Goal: Use online tool/utility: Utilize a website feature to perform a specific function

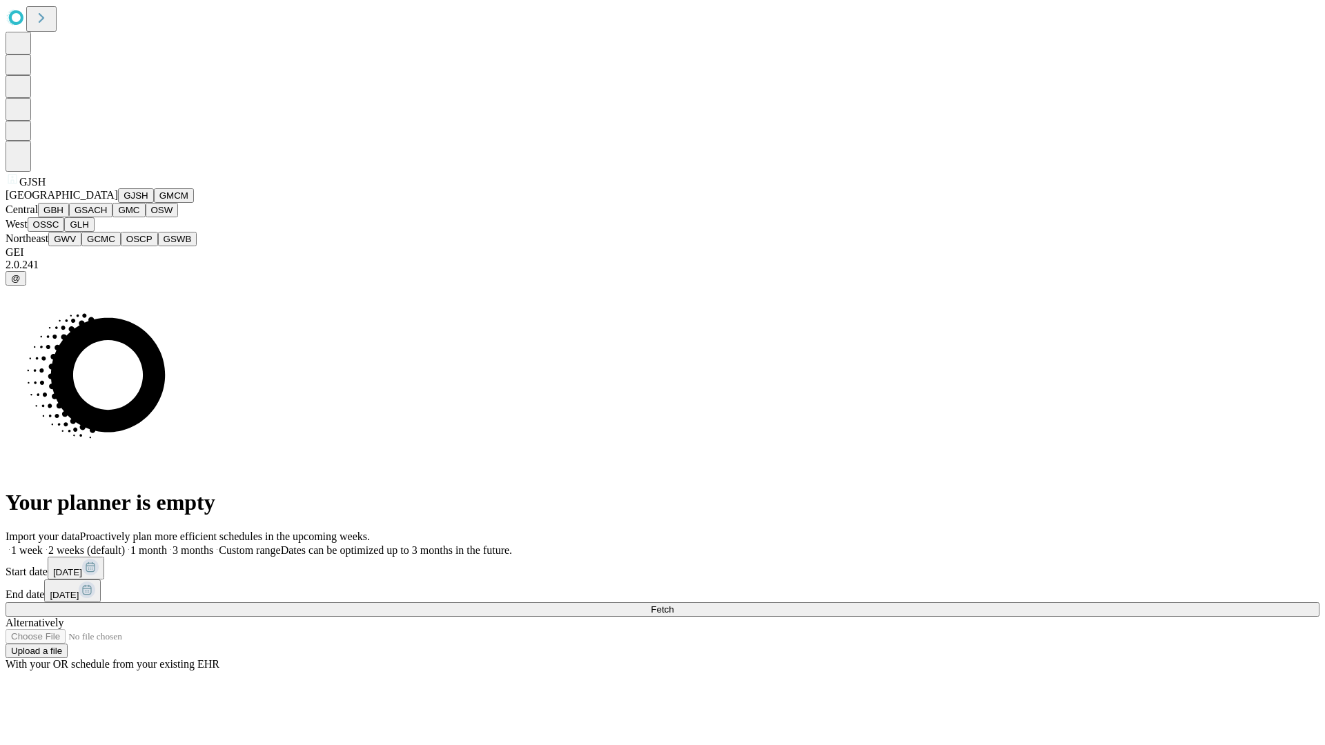
click at [118, 203] on button "GJSH" at bounding box center [136, 195] width 36 height 14
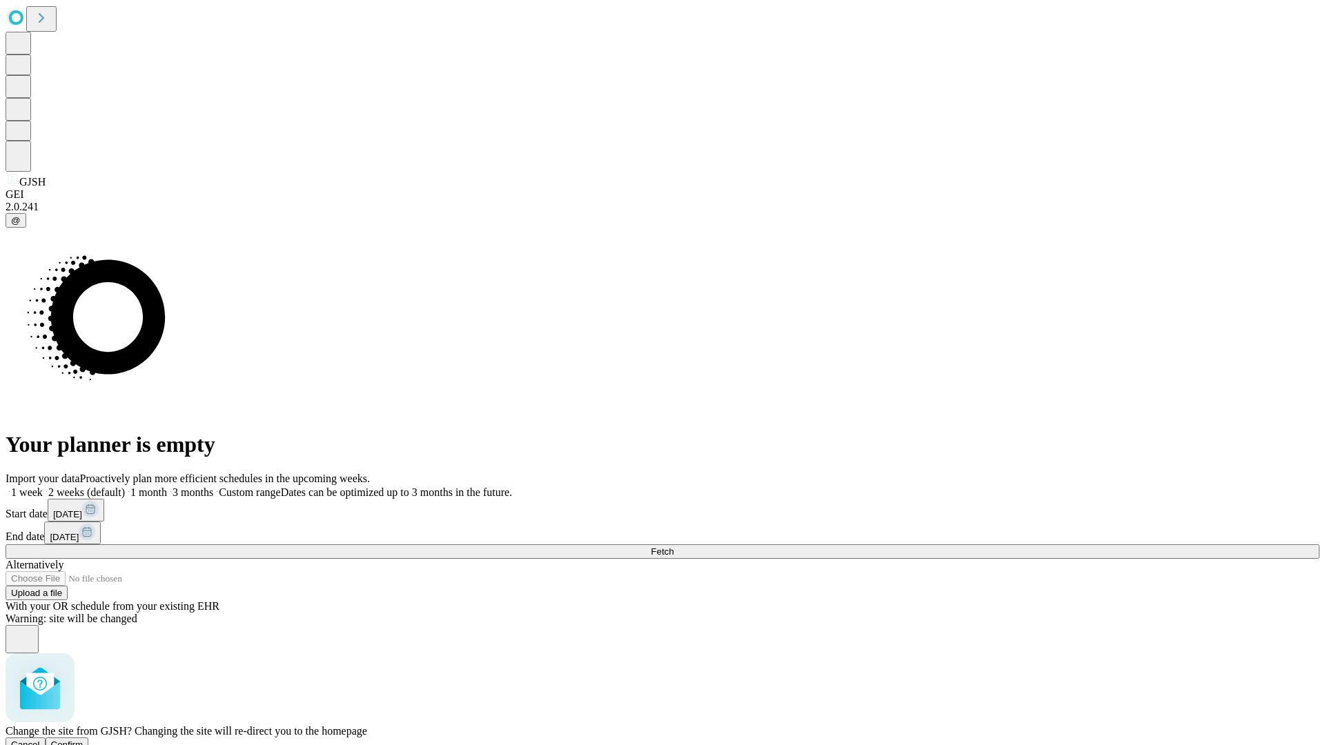
click at [83, 740] on span "Confirm" at bounding box center [67, 745] width 32 height 10
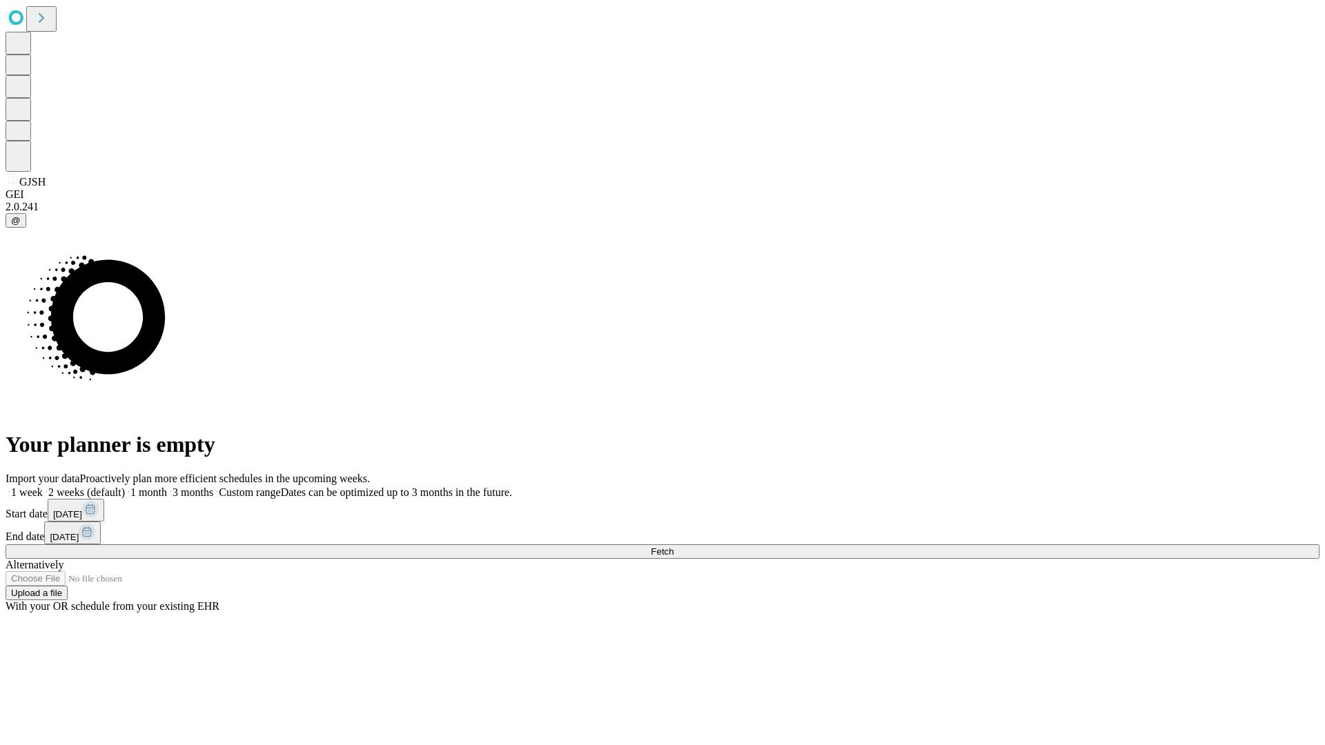
click at [125, 486] on label "2 weeks (default)" at bounding box center [84, 492] width 82 height 12
click at [673, 546] on span "Fetch" at bounding box center [662, 551] width 23 height 10
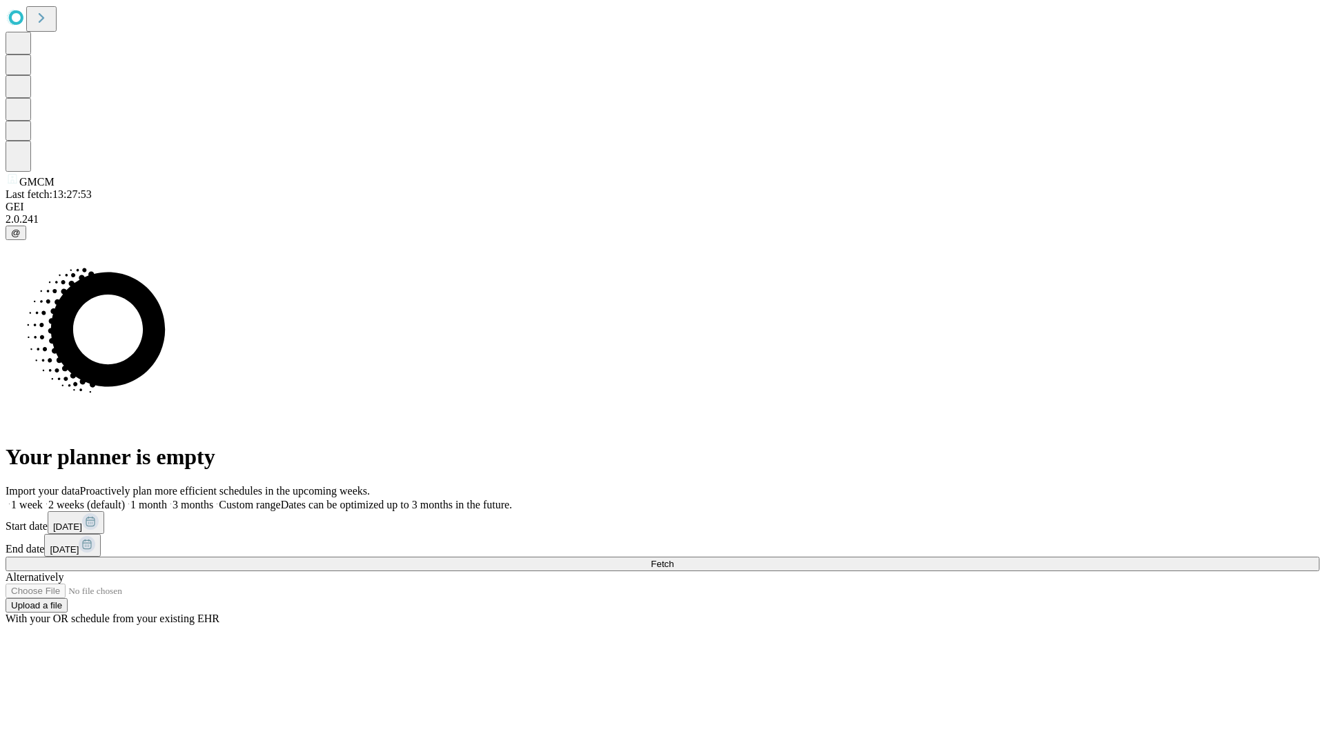
click at [125, 499] on label "2 weeks (default)" at bounding box center [84, 505] width 82 height 12
click at [673, 559] on span "Fetch" at bounding box center [662, 564] width 23 height 10
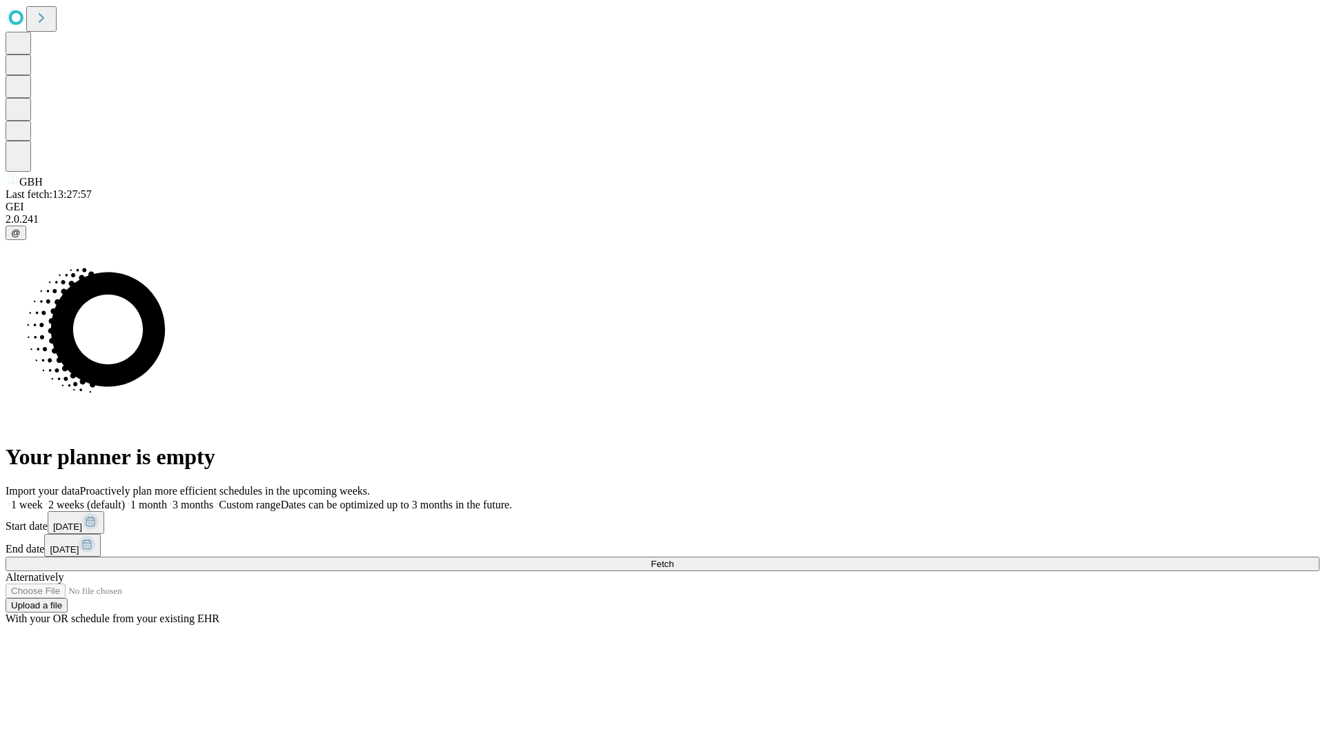
click at [125, 499] on label "2 weeks (default)" at bounding box center [84, 505] width 82 height 12
click at [673, 559] on span "Fetch" at bounding box center [662, 564] width 23 height 10
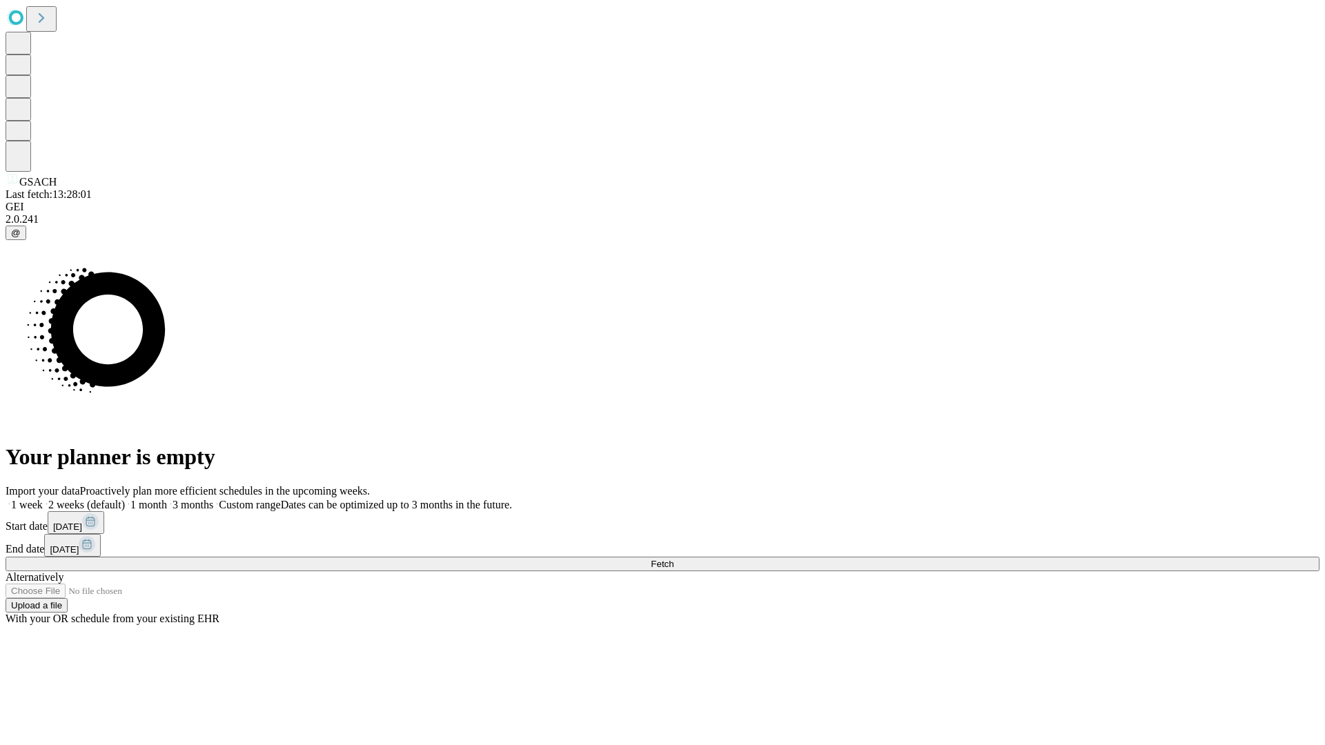
click at [125, 499] on label "2 weeks (default)" at bounding box center [84, 505] width 82 height 12
click at [673, 559] on span "Fetch" at bounding box center [662, 564] width 23 height 10
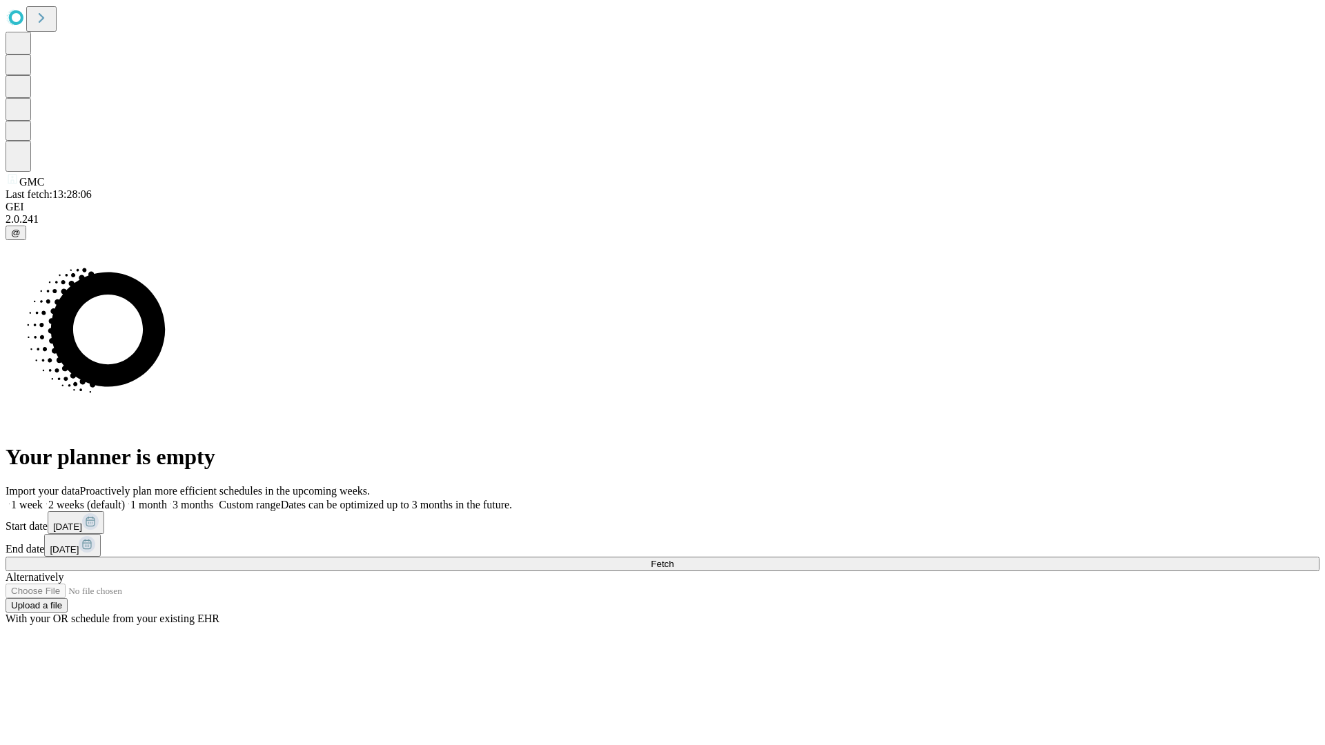
click at [125, 499] on label "2 weeks (default)" at bounding box center [84, 505] width 82 height 12
click at [673, 559] on span "Fetch" at bounding box center [662, 564] width 23 height 10
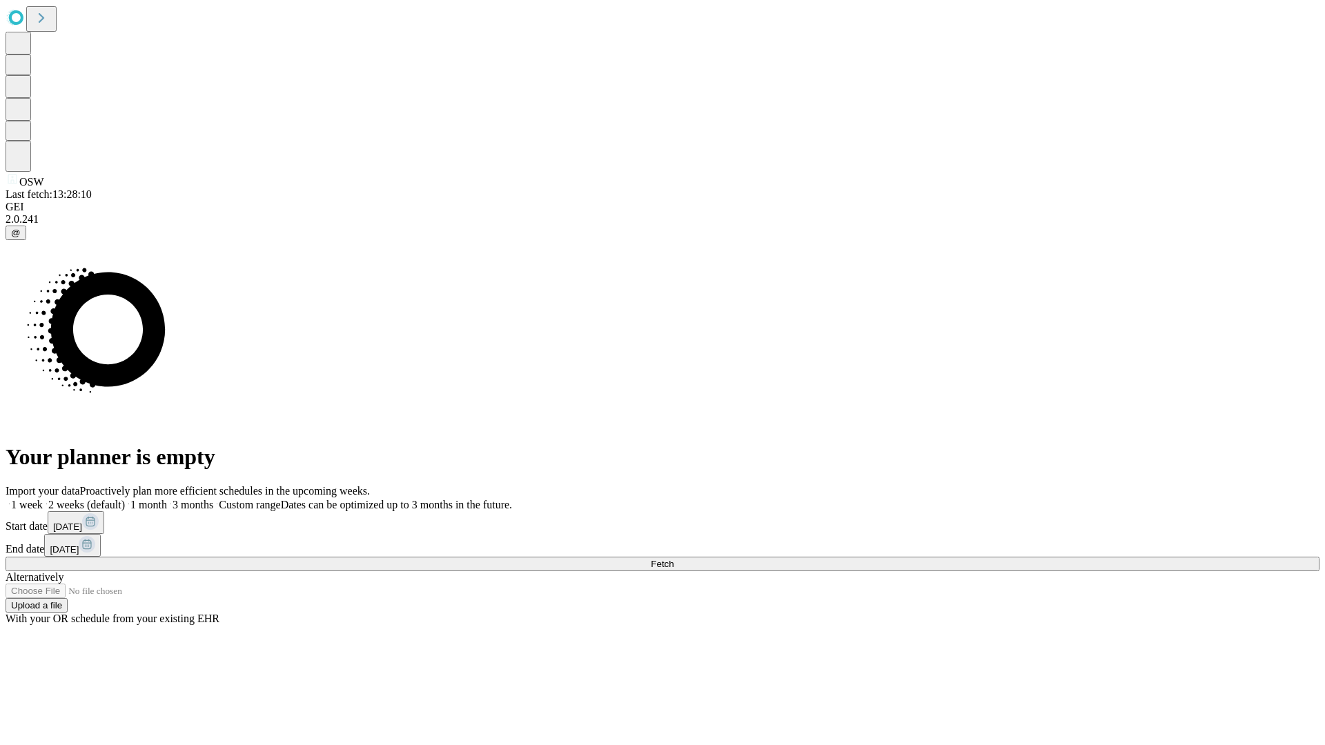
click at [125, 499] on label "2 weeks (default)" at bounding box center [84, 505] width 82 height 12
click at [673, 559] on span "Fetch" at bounding box center [662, 564] width 23 height 10
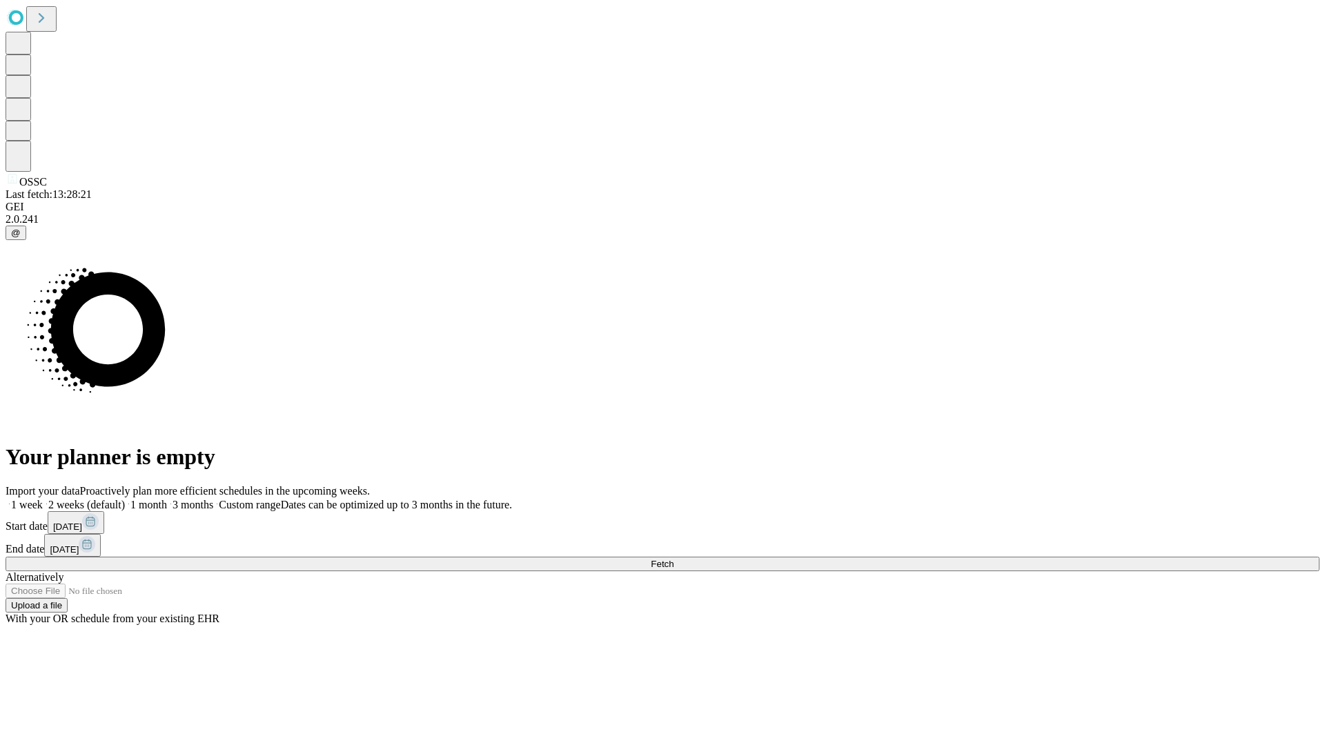
click at [125, 499] on label "2 weeks (default)" at bounding box center [84, 505] width 82 height 12
click at [673, 559] on span "Fetch" at bounding box center [662, 564] width 23 height 10
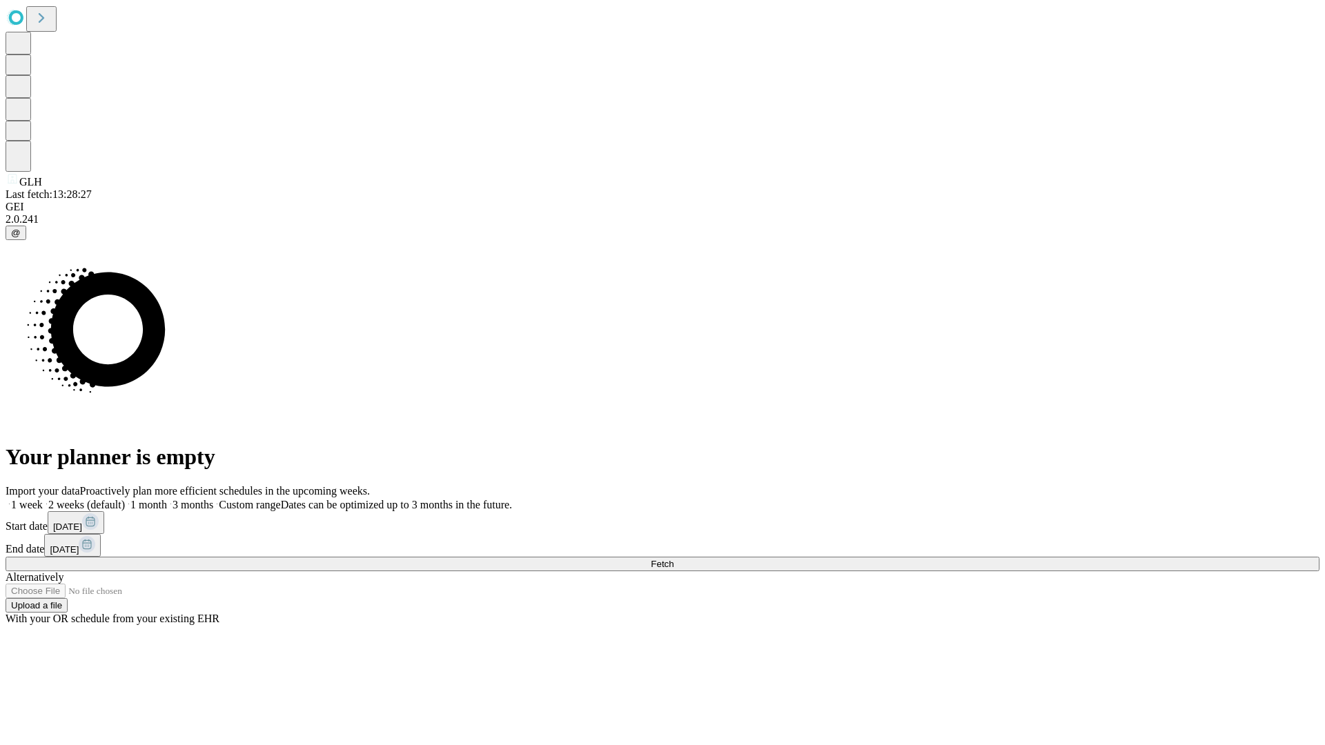
click at [673, 559] on span "Fetch" at bounding box center [662, 564] width 23 height 10
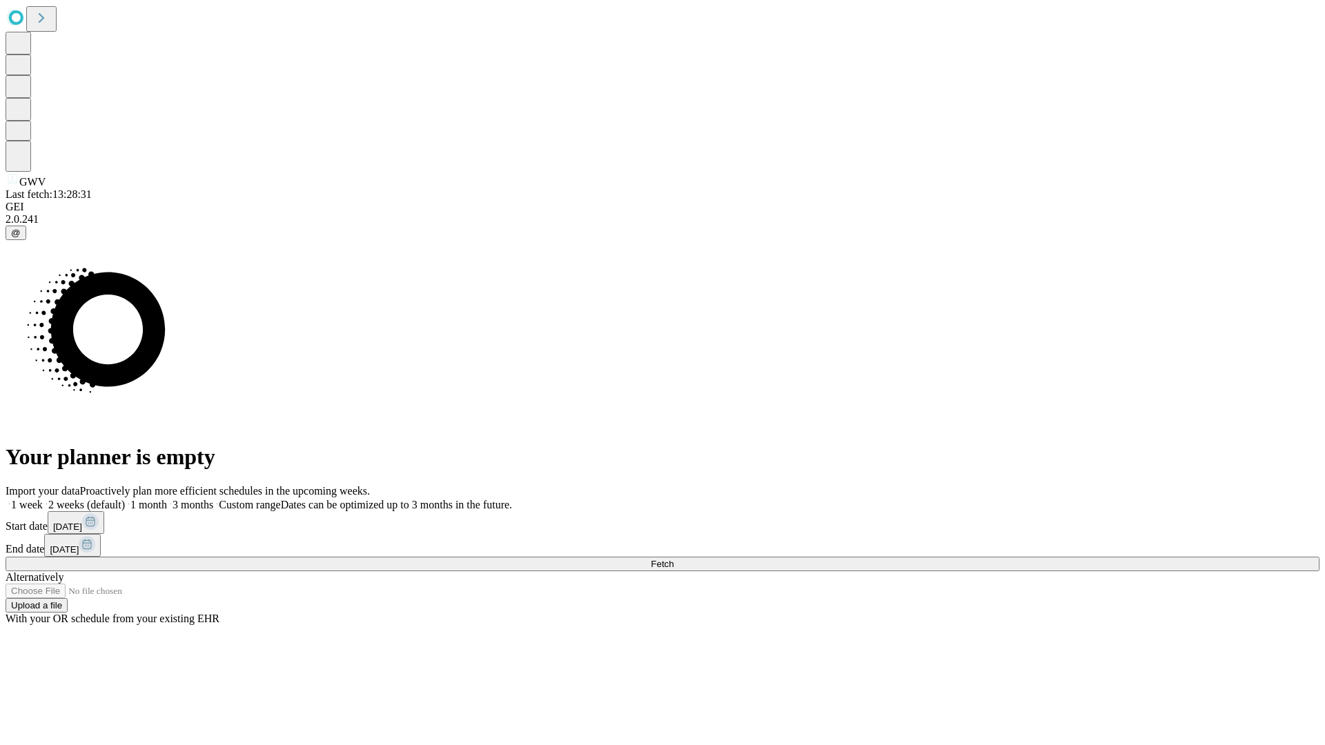
click at [125, 499] on label "2 weeks (default)" at bounding box center [84, 505] width 82 height 12
click at [673, 559] on span "Fetch" at bounding box center [662, 564] width 23 height 10
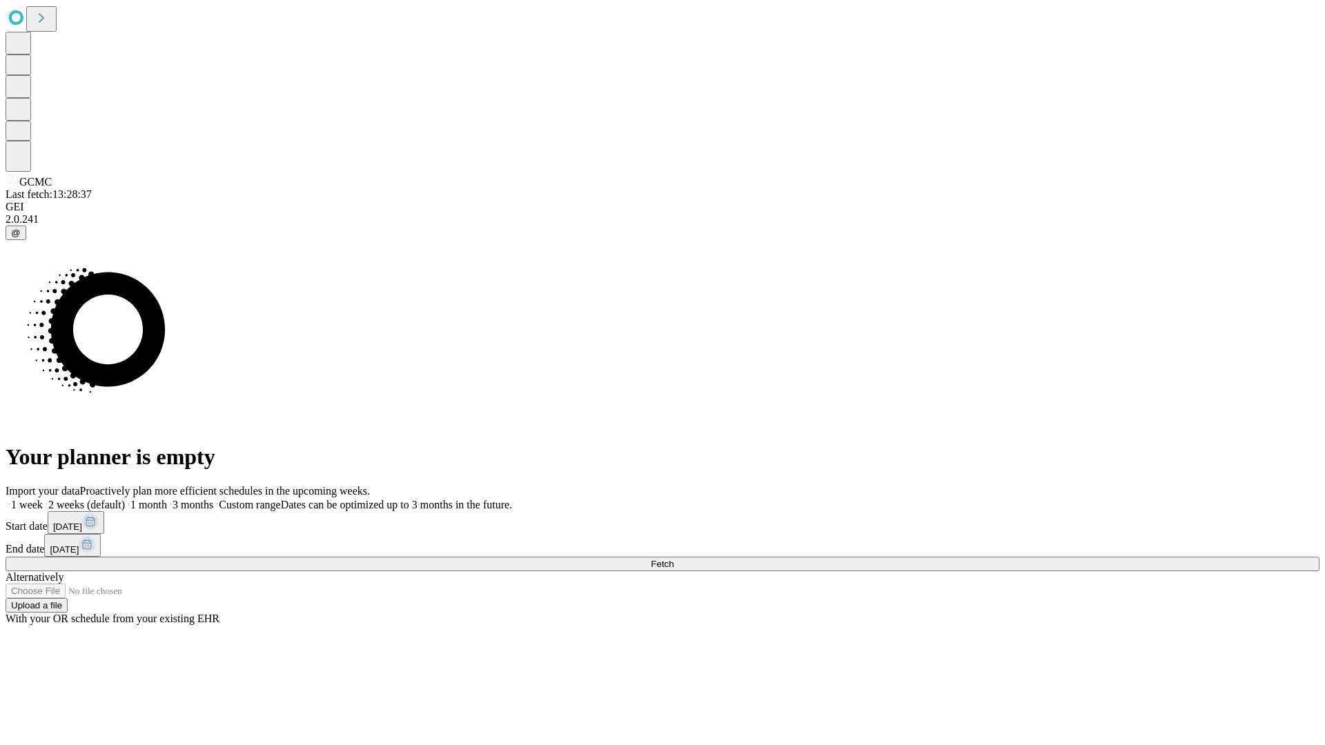
click at [673, 559] on span "Fetch" at bounding box center [662, 564] width 23 height 10
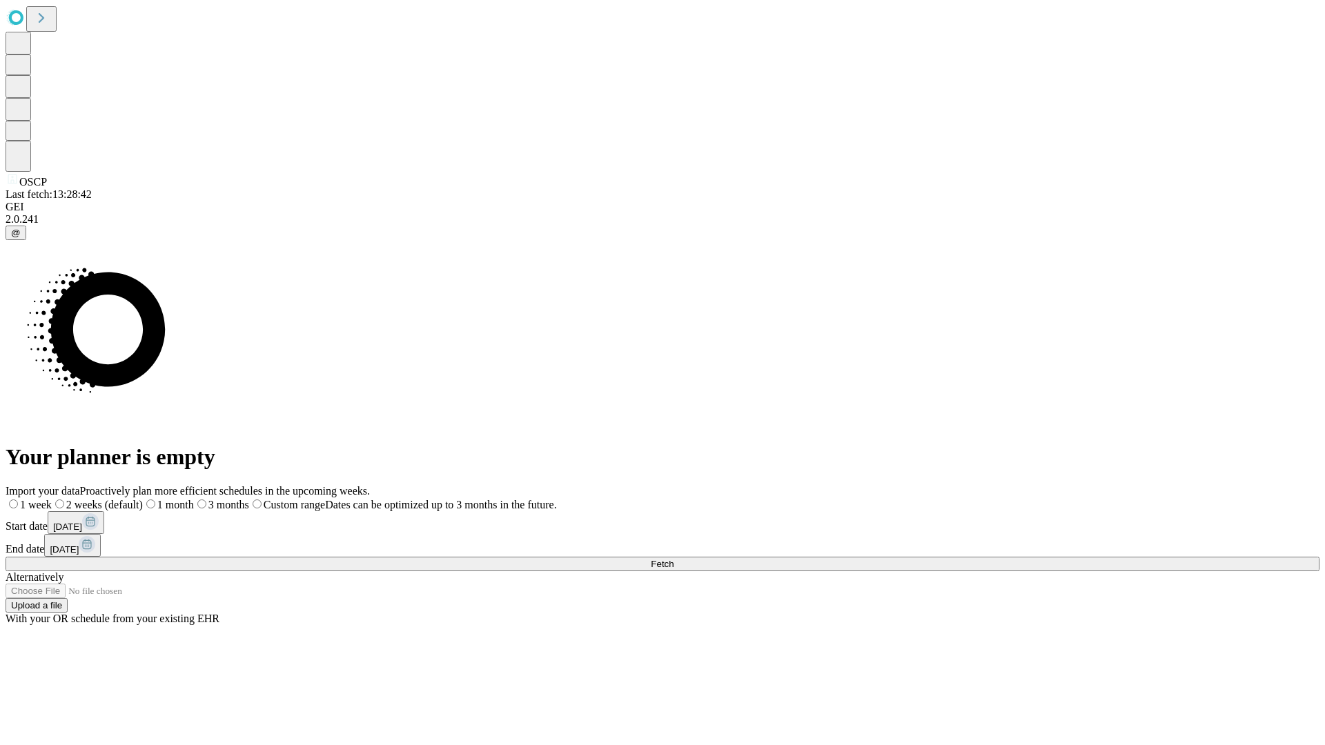
click at [143, 499] on label "2 weeks (default)" at bounding box center [97, 505] width 91 height 12
click at [673, 559] on span "Fetch" at bounding box center [662, 564] width 23 height 10
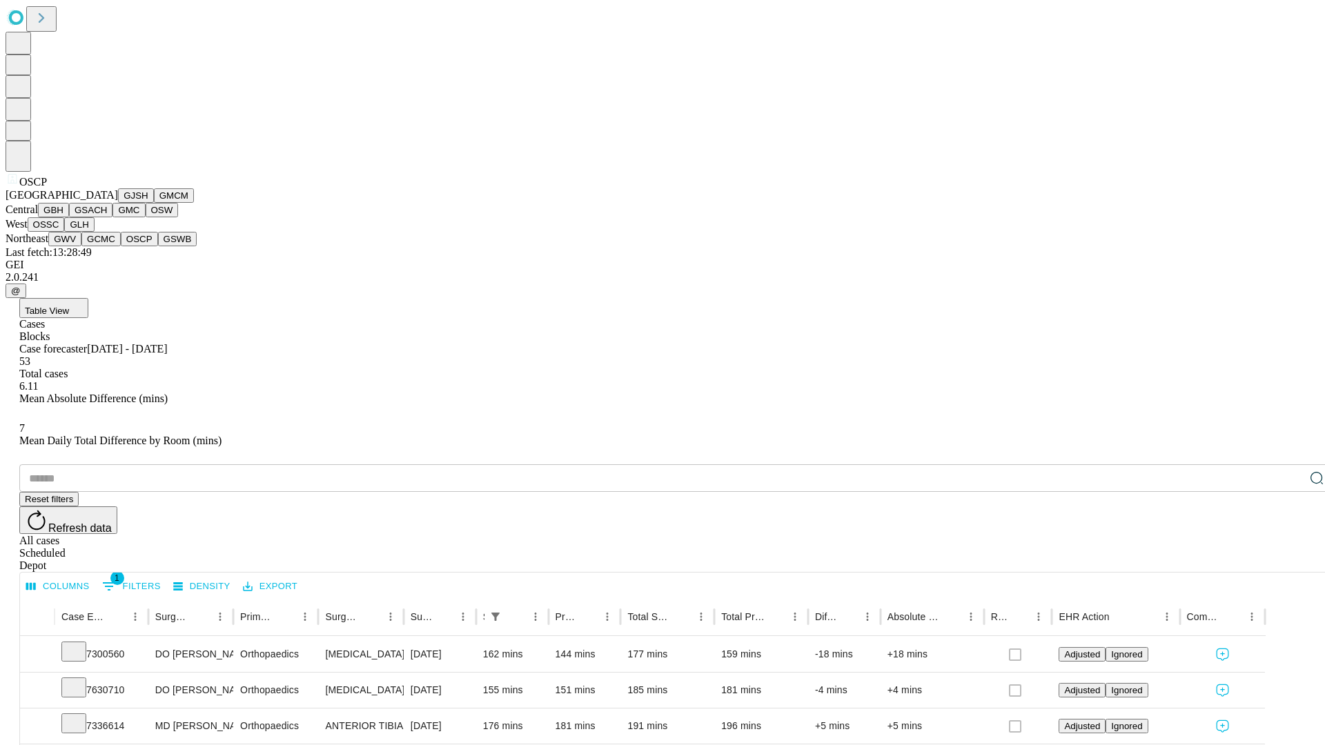
click at [158, 246] on button "GSWB" at bounding box center [177, 239] width 39 height 14
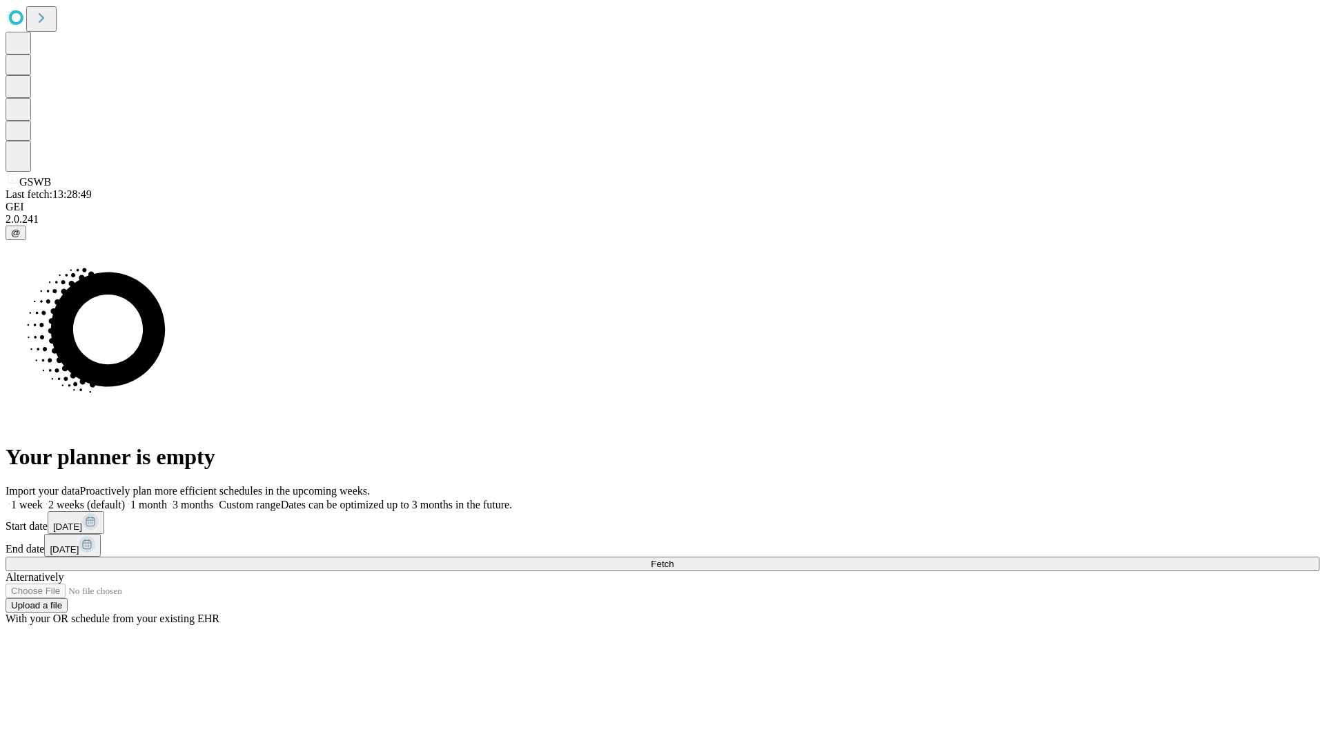
click at [125, 499] on label "2 weeks (default)" at bounding box center [84, 505] width 82 height 12
click at [673, 559] on span "Fetch" at bounding box center [662, 564] width 23 height 10
